Goal: Task Accomplishment & Management: Manage account settings

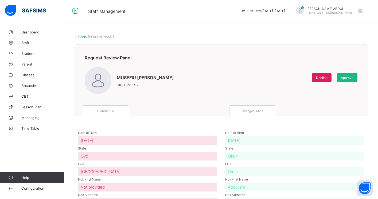
click at [346, 78] on span "Approve" at bounding box center [347, 78] width 13 height 4
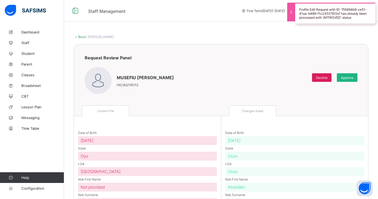
click at [345, 78] on span "Approve" at bounding box center [347, 78] width 13 height 4
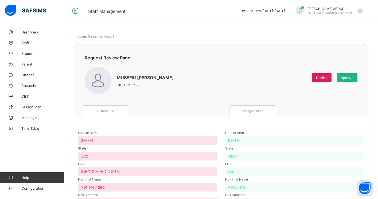
click at [346, 77] on span "Approve" at bounding box center [347, 78] width 13 height 4
click at [345, 78] on span "Approve" at bounding box center [347, 78] width 13 height 4
click at [320, 39] on div "Back / MUSEFIU ADEWALE IBRAHIM Request Review Panel MUSEFIU ADEWALE IBRAHIM HIC…" at bounding box center [221, 166] width 314 height 279
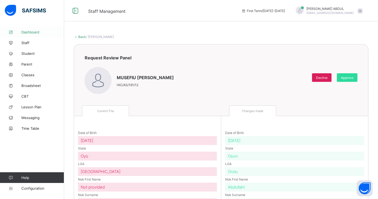
click at [45, 31] on span "Dashboard" at bounding box center [42, 32] width 43 height 4
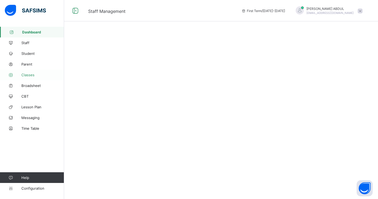
click at [40, 72] on link "Classes" at bounding box center [32, 74] width 64 height 11
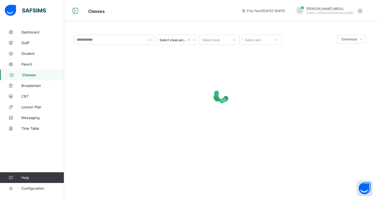
click at [28, 75] on span "Classes" at bounding box center [43, 75] width 42 height 4
click at [34, 74] on span "Classes" at bounding box center [43, 75] width 42 height 4
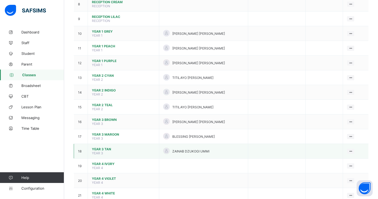
scroll to position [169, 0]
click at [340, 170] on div "Assign form Teacher" at bounding box center [337, 170] width 30 height 5
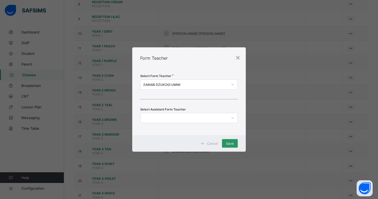
click at [230, 84] on div at bounding box center [232, 84] width 9 height 9
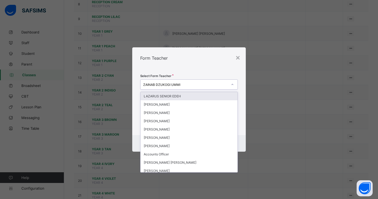
click at [204, 83] on div "ZAINAB DZUKOGI UMMI" at bounding box center [185, 85] width 85 height 4
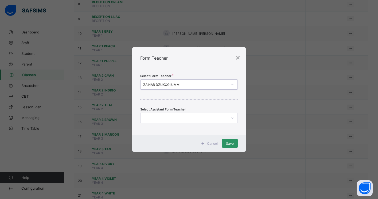
click at [205, 84] on div "ZAINAB DZUKOGI UMMI" at bounding box center [185, 85] width 85 height 4
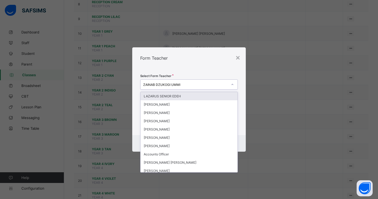
click at [189, 84] on div "ZAINAB DZUKOGI UMMI" at bounding box center [185, 85] width 85 height 4
click at [183, 84] on div "ZAINAB DZUKOGI UMMI" at bounding box center [185, 85] width 85 height 4
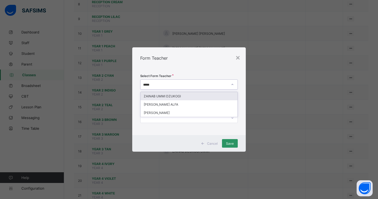
type input "******"
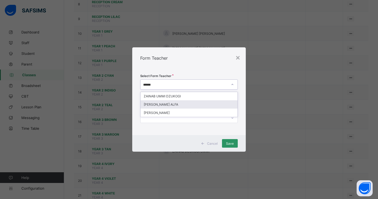
click at [173, 105] on div "ZAINAB USMAN ALFA" at bounding box center [189, 104] width 97 height 8
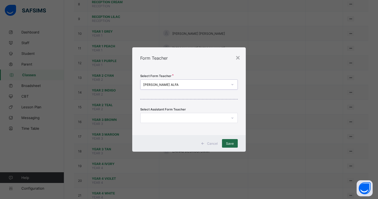
click at [228, 145] on span "Save" at bounding box center [230, 143] width 8 height 4
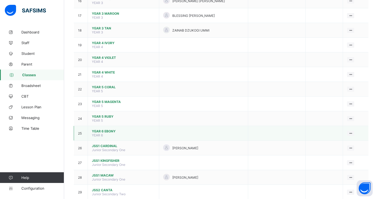
scroll to position [280, 0]
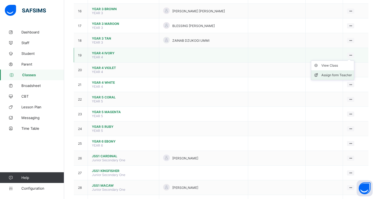
click at [335, 74] on div "Assign form Teacher" at bounding box center [337, 74] width 30 height 5
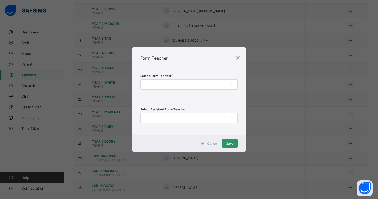
click at [195, 84] on div at bounding box center [184, 84] width 87 height 7
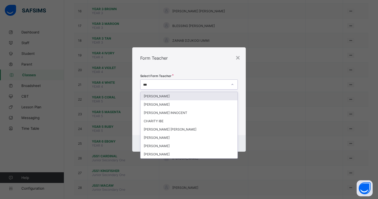
type input "****"
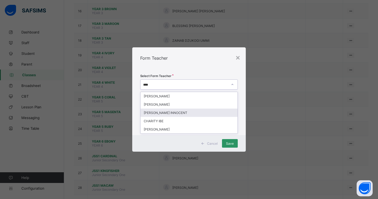
click at [185, 113] on div "CHARLES ABIODUN INNOCENT" at bounding box center [189, 113] width 97 height 8
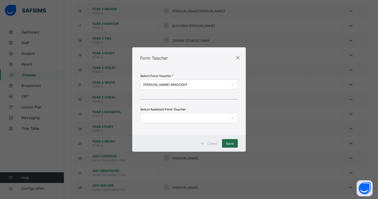
click at [231, 145] on span "Save" at bounding box center [230, 143] width 8 height 4
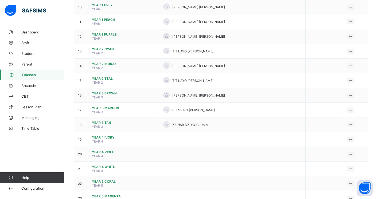
scroll to position [235, 0]
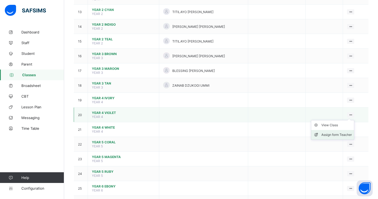
click at [341, 134] on div "Assign form Teacher" at bounding box center [337, 134] width 30 height 5
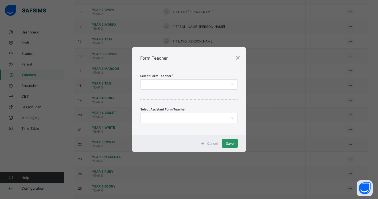
click at [193, 82] on div at bounding box center [184, 84] width 87 height 7
type input "******"
click at [199, 95] on div "TAKUMA MOHAMMED JIBRIL" at bounding box center [189, 96] width 97 height 8
click at [231, 145] on span "Save" at bounding box center [230, 143] width 8 height 4
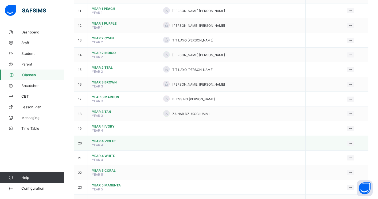
scroll to position [204, 0]
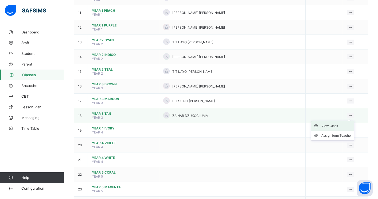
click at [327, 125] on div "View Class" at bounding box center [337, 125] width 30 height 5
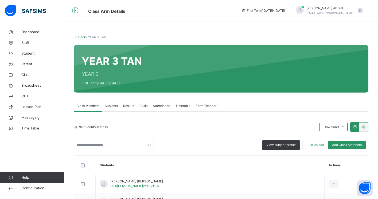
click at [201, 106] on span "Form Teacher" at bounding box center [206, 105] width 21 height 5
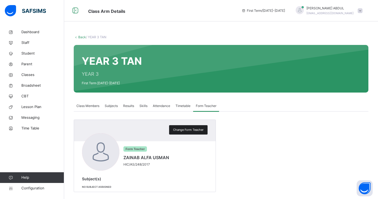
click at [180, 131] on span "Change Form Teacher" at bounding box center [188, 129] width 30 height 5
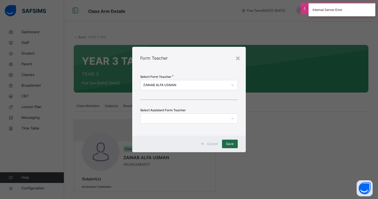
click at [228, 142] on span "Save" at bounding box center [230, 143] width 8 height 5
click at [230, 144] on span "Save" at bounding box center [230, 143] width 8 height 5
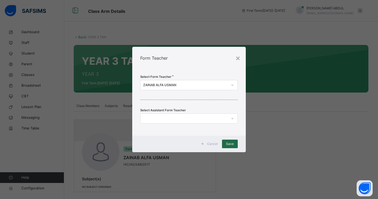
click at [230, 144] on div "Save" at bounding box center [230, 144] width 16 height 9
click at [237, 58] on div "×" at bounding box center [237, 57] width 5 height 11
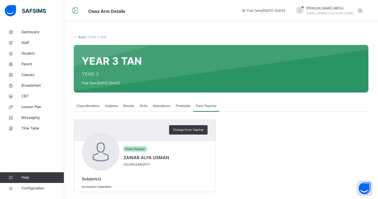
click at [80, 36] on link "Back" at bounding box center [82, 37] width 8 height 4
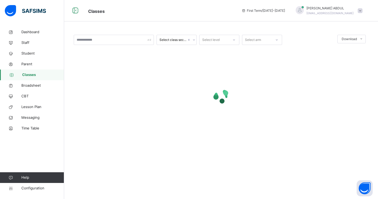
click at [28, 75] on span "Classes" at bounding box center [43, 74] width 42 height 5
click at [24, 43] on span "Staff" at bounding box center [42, 42] width 43 height 5
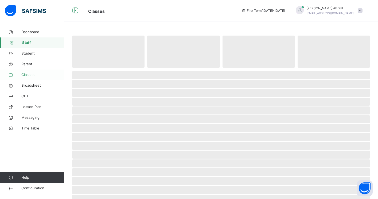
click at [31, 74] on span "Classes" at bounding box center [42, 74] width 43 height 5
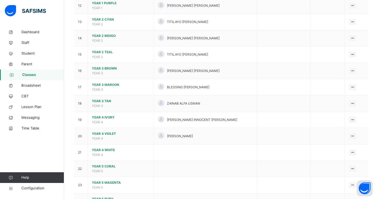
scroll to position [252, 0]
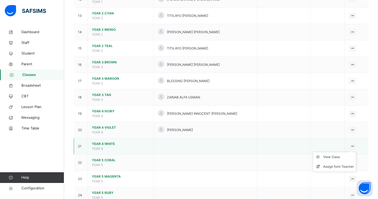
click at [349, 152] on ul "View Class Assign form Teacher" at bounding box center [334, 162] width 43 height 20
click at [341, 166] on div "Assign form Teacher" at bounding box center [338, 166] width 30 height 5
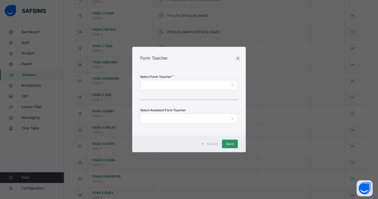
click at [219, 84] on div at bounding box center [184, 85] width 87 height 8
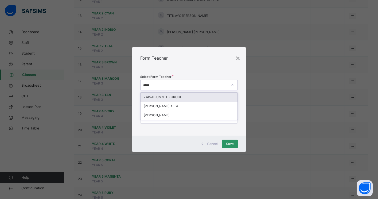
type input "******"
click at [177, 95] on div "ZAINAB UMMI DZUKOGI" at bounding box center [189, 96] width 97 height 9
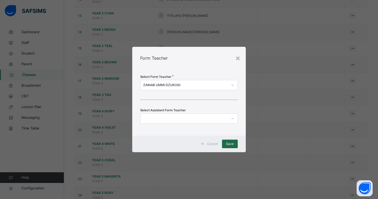
click at [228, 144] on span "Save" at bounding box center [230, 143] width 8 height 5
click at [229, 143] on span "Save" at bounding box center [230, 143] width 8 height 5
click at [229, 143] on div "Save" at bounding box center [230, 144] width 16 height 9
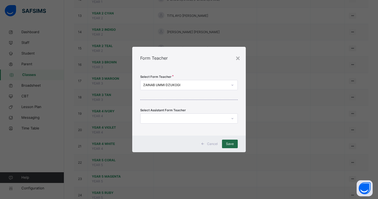
click at [229, 143] on div "Save" at bounding box center [230, 144] width 16 height 9
click at [172, 148] on div "Cancel Save" at bounding box center [189, 144] width 114 height 17
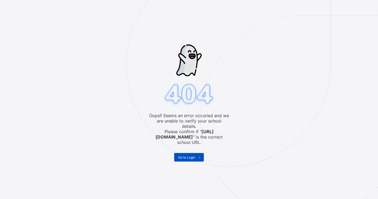
click at [186, 155] on span "Go to Login" at bounding box center [186, 157] width 17 height 4
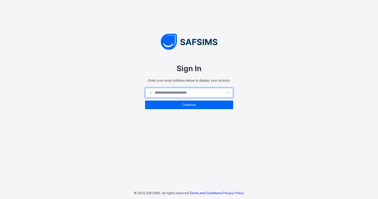
click at [189, 91] on input "text" at bounding box center [189, 93] width 88 height 10
type input "**********"
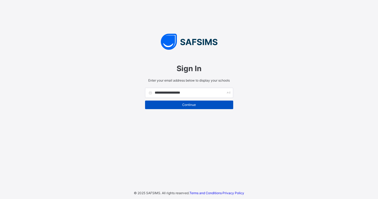
click at [194, 106] on span "Continue" at bounding box center [189, 105] width 80 height 4
click at [188, 107] on div "Continue" at bounding box center [189, 104] width 88 height 9
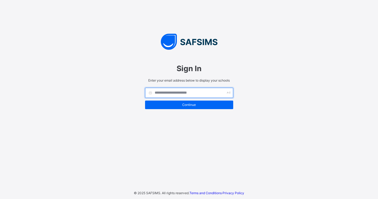
click at [171, 94] on input "text" at bounding box center [189, 93] width 88 height 10
type input "**********"
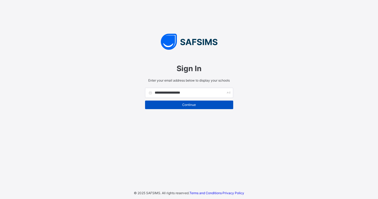
click at [180, 104] on span "Continue" at bounding box center [189, 105] width 80 height 4
click at [180, 104] on div "Continue" at bounding box center [189, 104] width 88 height 9
click at [181, 104] on div "Continue" at bounding box center [189, 104] width 88 height 9
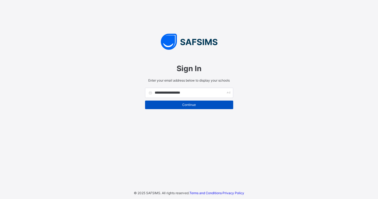
click at [181, 104] on div "Continue" at bounding box center [189, 104] width 88 height 9
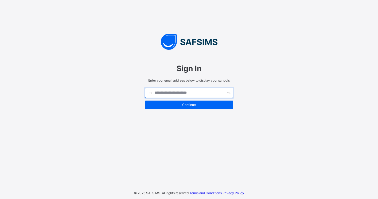
click at [169, 94] on input "text" at bounding box center [189, 93] width 88 height 10
type input "**********"
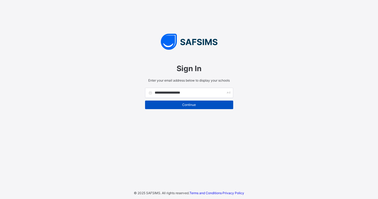
click at [174, 106] on span "Continue" at bounding box center [189, 105] width 80 height 4
click at [188, 104] on span "Continue" at bounding box center [189, 105] width 80 height 4
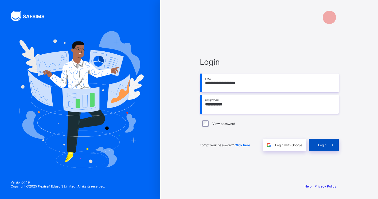
type input "**********"
click at [328, 144] on span at bounding box center [333, 145] width 12 height 12
drag, startPoint x: 232, startPoint y: 105, endPoint x: 206, endPoint y: 105, distance: 26.5
click at [206, 105] on input "**********" at bounding box center [269, 104] width 139 height 19
click at [329, 146] on div "Login" at bounding box center [324, 145] width 30 height 12
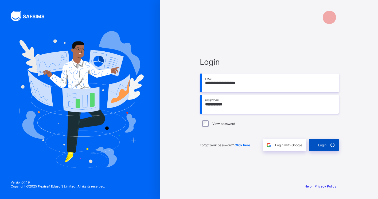
click at [329, 146] on span at bounding box center [333, 145] width 12 height 12
click at [322, 146] on span "Login" at bounding box center [322, 145] width 8 height 4
